Goal: Use online tool/utility: Utilize a website feature to perform a specific function

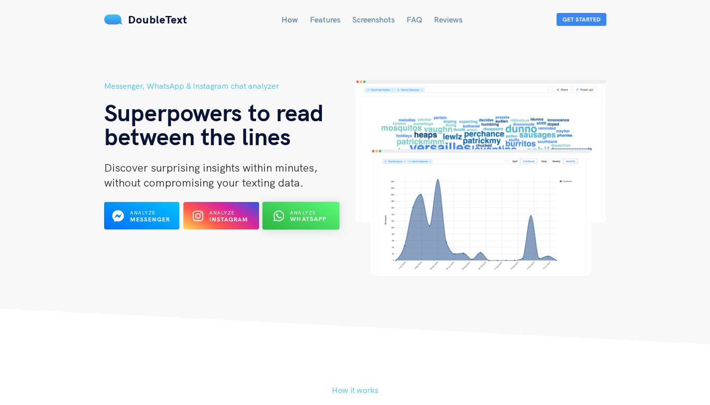
click at [308, 215] on b "WhatsApp" at bounding box center [309, 218] width 36 height 7
click at [314, 208] on span "Analyze WhatsApp" at bounding box center [309, 215] width 36 height 14
click at [316, 214] on span "Analyze" at bounding box center [304, 212] width 26 height 6
click at [282, 217] on icon at bounding box center [279, 216] width 10 height 12
click at [320, 220] on b "WhatsApp" at bounding box center [309, 218] width 36 height 7
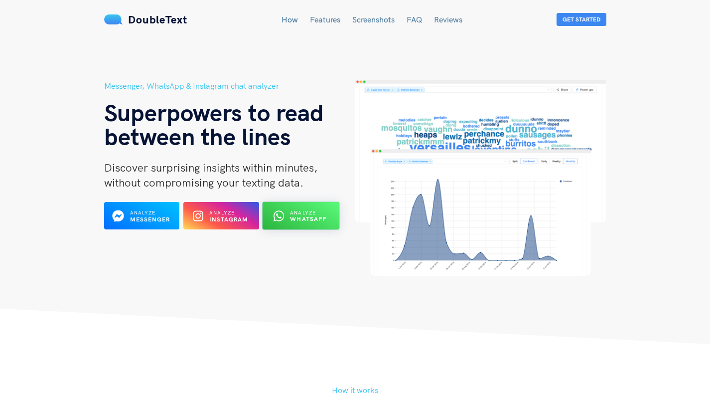
click at [308, 216] on b "WhatsApp" at bounding box center [309, 218] width 36 height 7
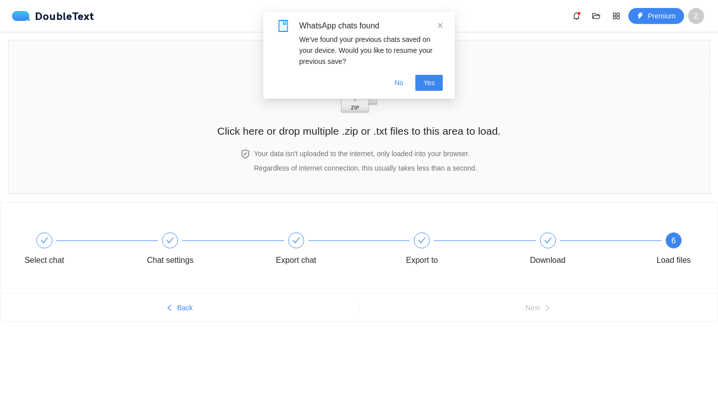
click at [436, 28] on div "WhatsApp chats found" at bounding box center [371, 26] width 144 height 12
click at [441, 25] on icon "close" at bounding box center [440, 25] width 7 height 7
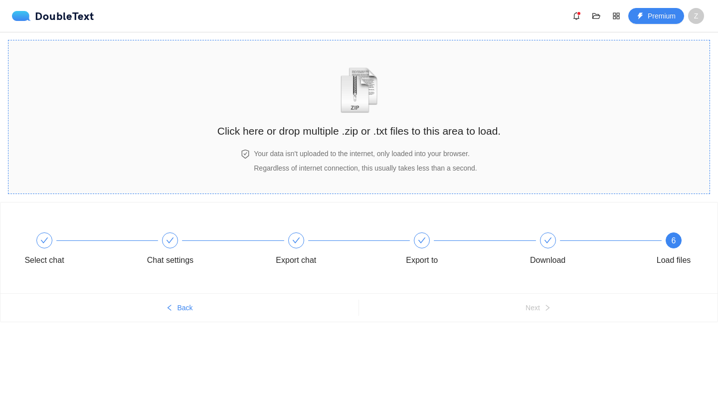
click at [392, 138] on h2 "Click here or drop multiple .zip or .txt files to this area to load." at bounding box center [358, 131] width 283 height 16
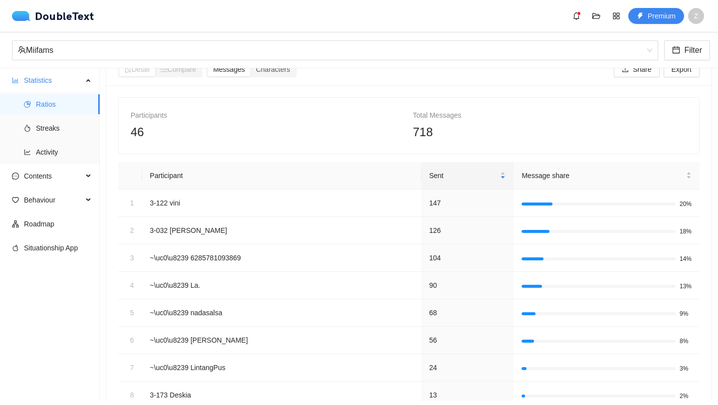
scroll to position [23, 0]
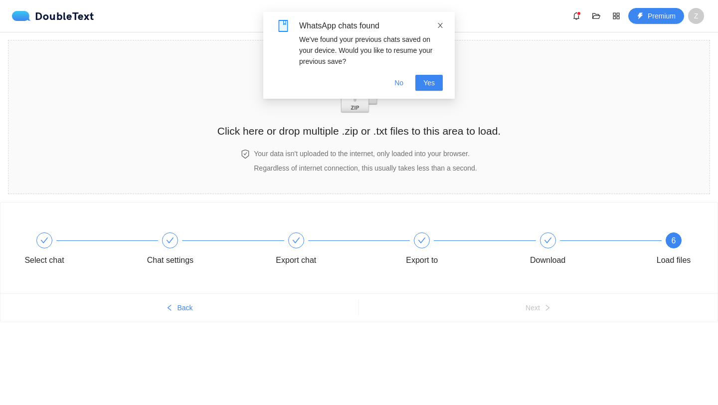
click at [439, 28] on icon "close" at bounding box center [440, 25] width 7 height 7
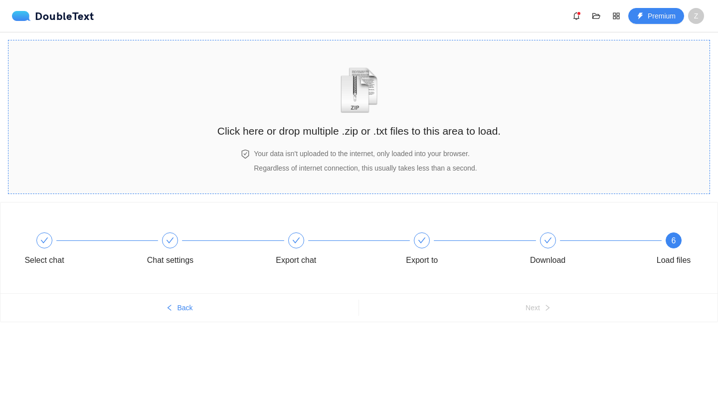
click at [392, 83] on div "Click here or drop multiple .zip or .txt files to this area to load." at bounding box center [358, 94] width 283 height 89
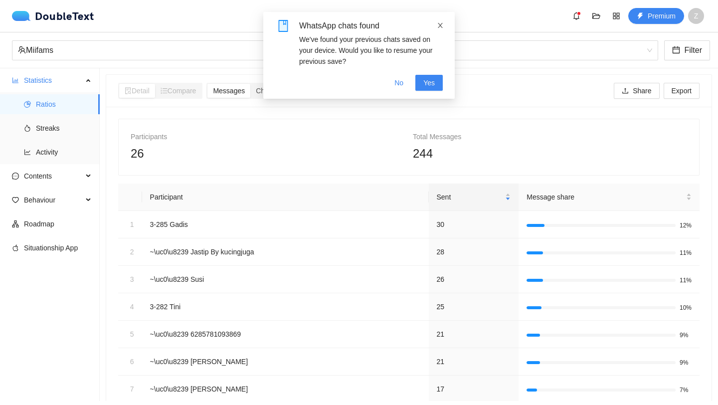
click at [437, 29] on span at bounding box center [440, 25] width 7 height 8
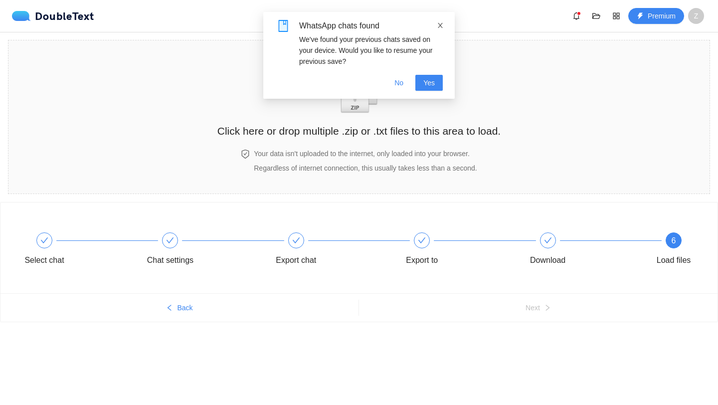
click at [437, 28] on icon "close" at bounding box center [440, 25] width 7 height 7
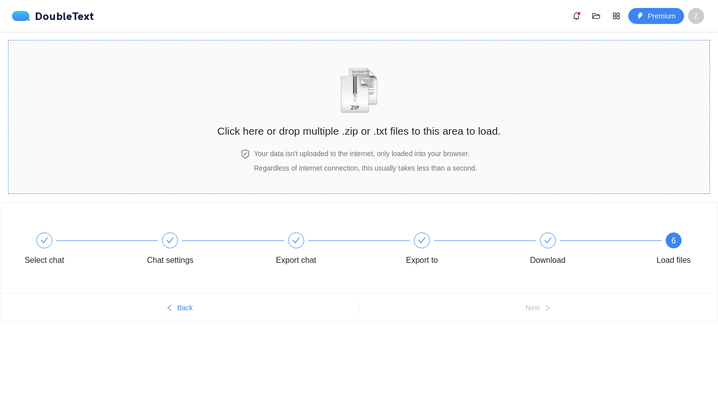
click at [349, 107] on img "zipOrTextIcon" at bounding box center [359, 90] width 46 height 46
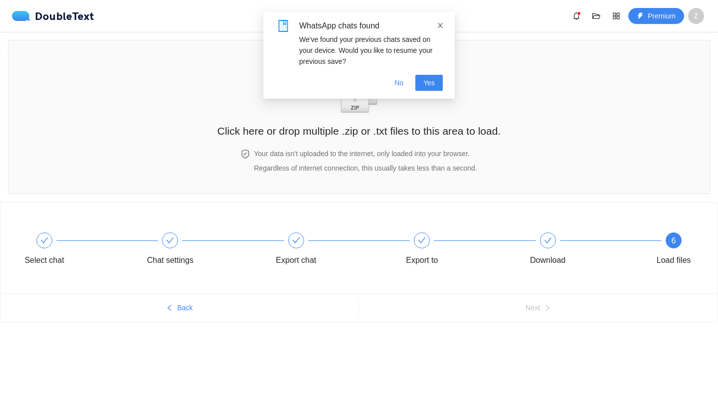
click at [438, 24] on icon "close" at bounding box center [440, 25] width 7 height 7
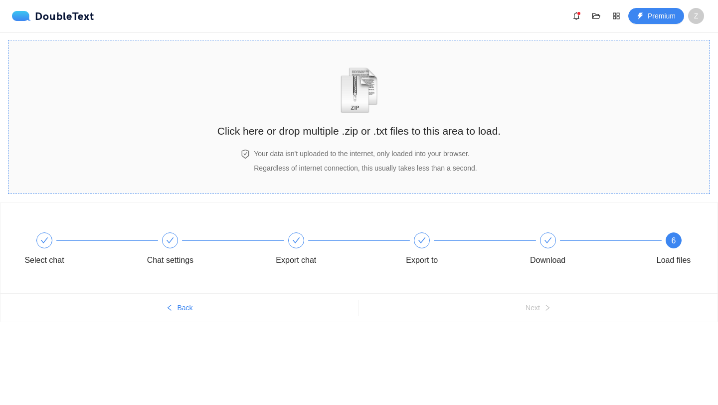
click at [387, 143] on div "Click here or drop multiple .zip or .txt files to this area to load." at bounding box center [358, 97] width 283 height 94
click at [366, 123] on h2 "Click here or drop multiple .zip or .txt files to this area to load." at bounding box center [358, 131] width 283 height 16
